Goal: Task Accomplishment & Management: Use online tool/utility

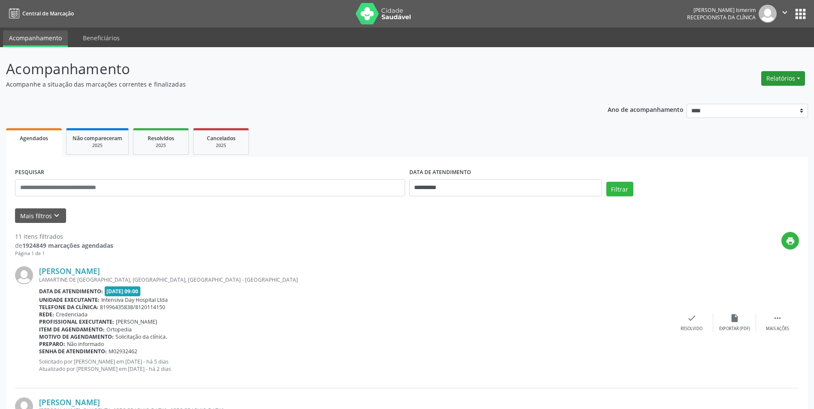
click at [802, 75] on button "Relatórios" at bounding box center [783, 78] width 44 height 15
click at [762, 94] on link "Agendamentos" at bounding box center [759, 97] width 92 height 12
select select "*"
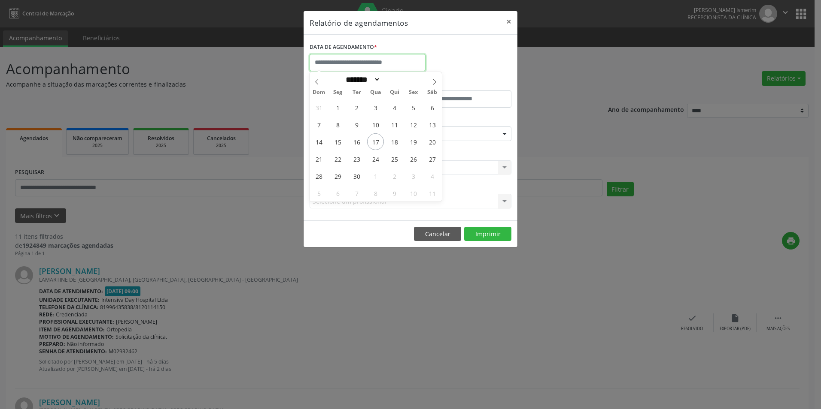
click at [343, 63] on input "text" at bounding box center [367, 62] width 116 height 17
click at [393, 144] on span "18" at bounding box center [394, 141] width 17 height 17
type input "**********"
click at [393, 144] on span "18" at bounding box center [394, 141] width 17 height 17
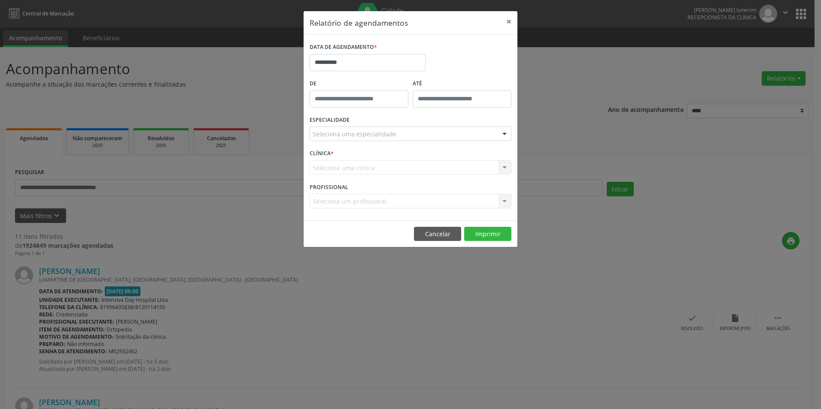
click at [440, 128] on div "Seleciona uma especialidade" at bounding box center [410, 134] width 202 height 15
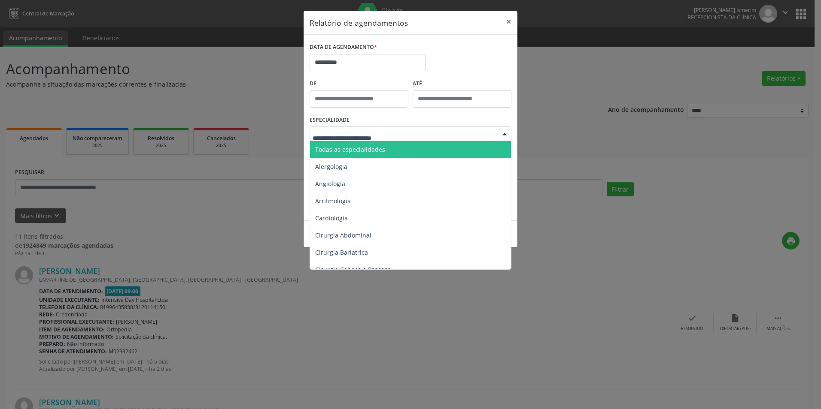
click at [422, 149] on span "Todas as especialidades" at bounding box center [411, 149] width 202 height 17
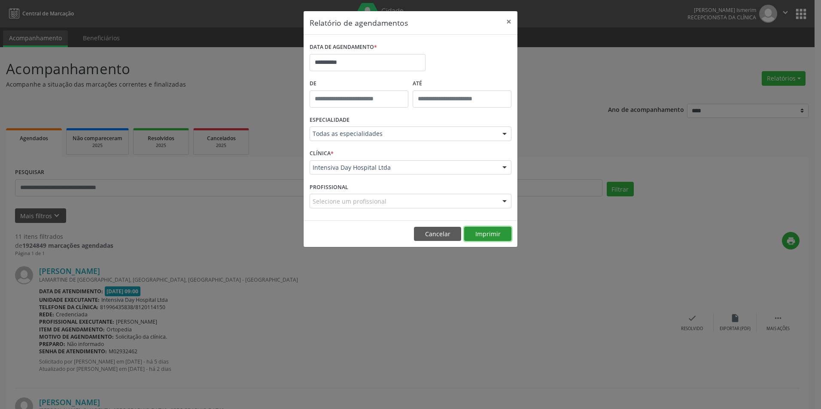
click at [491, 232] on button "Imprimir" at bounding box center [487, 234] width 47 height 15
click at [511, 324] on div "**********" at bounding box center [410, 204] width 821 height 409
click at [483, 230] on button "Imprimir" at bounding box center [487, 234] width 47 height 15
